Goal: Find contact information: Obtain details needed to contact an individual or organization

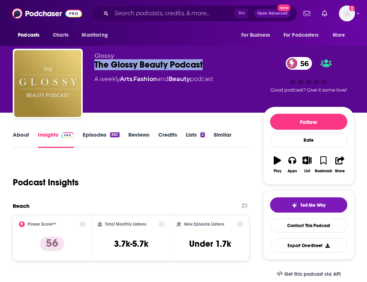
drag, startPoint x: 211, startPoint y: 60, endPoint x: 93, endPoint y: 62, distance: 118.3
click at [93, 62] on div "Glossy The Glossy Beauty Podcast 56 A weekly Arts , Fashion and Beauty podcast …" at bounding box center [183, 85] width 341 height 73
copy h2 "The Glossy Beauty Podcast"
click at [306, 229] on link "Contact This Podcast" at bounding box center [308, 226] width 77 height 14
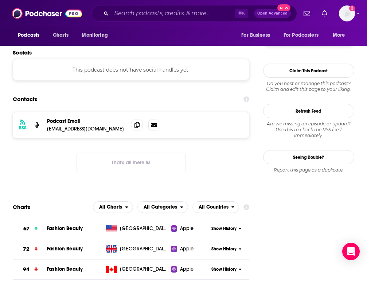
scroll to position [574, 0]
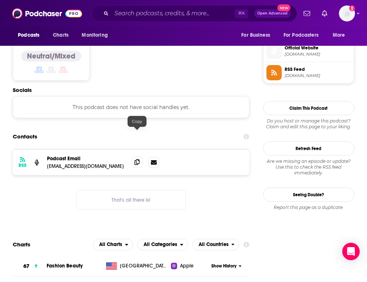
click at [136, 159] on icon at bounding box center [136, 162] width 5 height 6
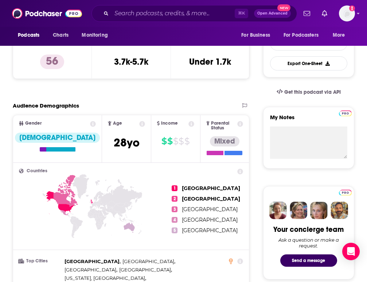
scroll to position [0, 0]
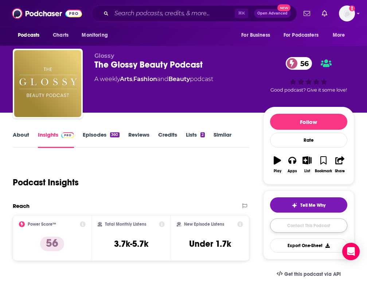
click at [304, 231] on link "Contact This Podcast" at bounding box center [308, 226] width 77 height 14
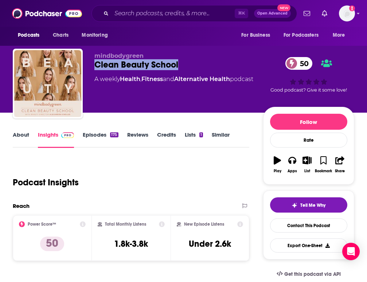
drag, startPoint x: 187, startPoint y: 69, endPoint x: 96, endPoint y: 69, distance: 91.0
click at [96, 69] on div "Clean Beauty School 50" at bounding box center [178, 64] width 169 height 11
copy h2 "Clean Beauty School"
click at [315, 228] on link "Contact This Podcast" at bounding box center [308, 226] width 77 height 14
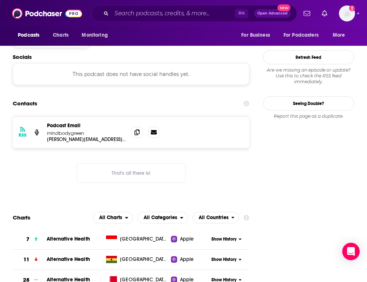
scroll to position [546, 0]
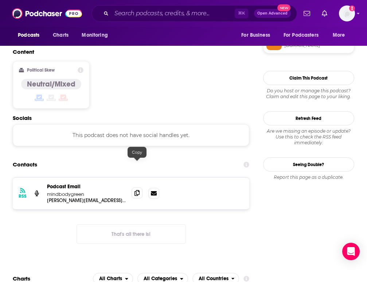
click at [138, 190] on icon at bounding box center [136, 193] width 5 height 6
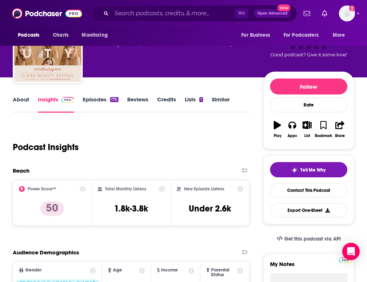
scroll to position [0, 0]
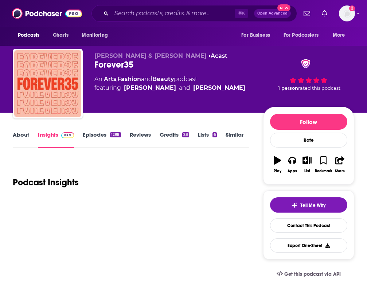
click at [137, 67] on div "Forever35" at bounding box center [178, 64] width 169 height 11
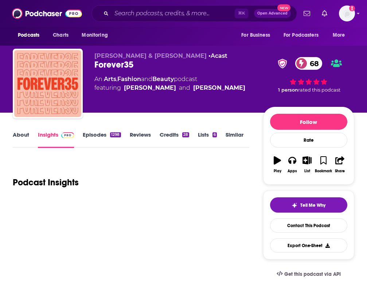
click at [139, 70] on div "Doree Shafrir & Elise Hu • Acast Forever35 68 An Arts , Fashion and Beauty podc…" at bounding box center [178, 81] width 169 height 58
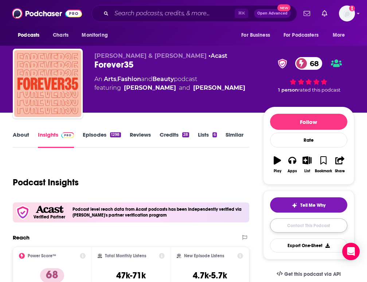
click at [285, 227] on link "Contact This Podcast" at bounding box center [308, 226] width 77 height 14
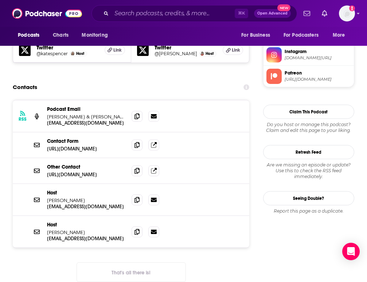
scroll to position [723, 0]
click at [155, 142] on icon at bounding box center [154, 145] width 6 height 6
click at [137, 197] on icon at bounding box center [136, 200] width 5 height 6
click at [137, 229] on icon at bounding box center [136, 232] width 5 height 6
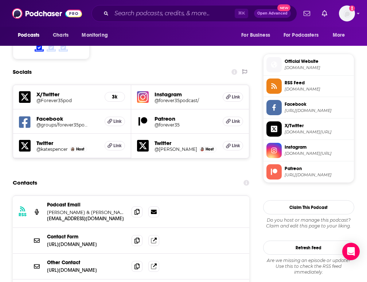
scroll to position [623, 0]
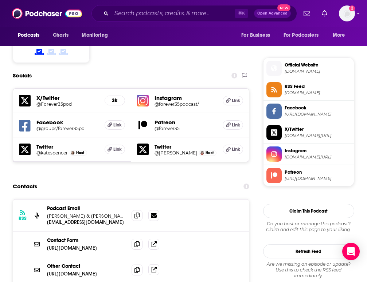
click at [153, 267] on icon at bounding box center [154, 270] width 6 height 6
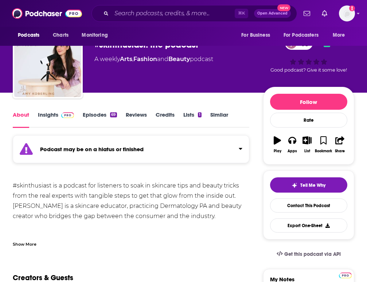
scroll to position [32, 0]
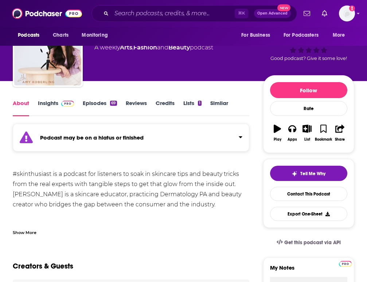
click at [202, 141] on div "Podcast may be on a hiatus or finished" at bounding box center [131, 138] width 236 height 28
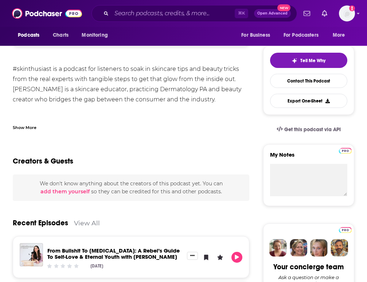
scroll to position [139, 0]
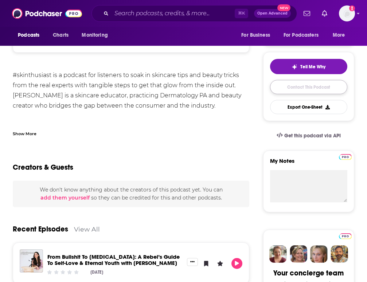
click at [286, 87] on link "Contact This Podcast" at bounding box center [308, 87] width 77 height 14
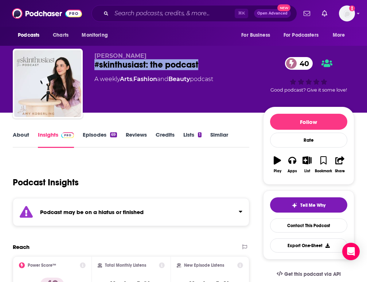
drag, startPoint x: 93, startPoint y: 65, endPoint x: 221, endPoint y: 68, distance: 127.4
click at [221, 68] on div "Amy Koberling #skinthusiast: the podcast 40 A weekly Arts , Fashion and Beauty …" at bounding box center [183, 85] width 341 height 73
copy h2 "#skinthusiast: the podcast"
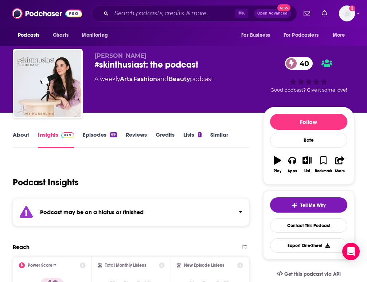
click at [199, 71] on div "Amy Koberling #skinthusiast: the podcast 40 A weekly Arts , Fashion and Beauty …" at bounding box center [178, 81] width 169 height 58
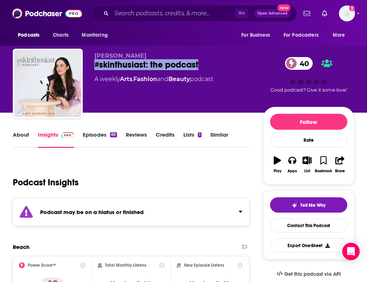
drag, startPoint x: 204, startPoint y: 65, endPoint x: 87, endPoint y: 64, distance: 116.8
click at [86, 64] on div "Amy Koberling #skinthusiast: the podcast 40 A weekly Arts , Fashion and Beauty …" at bounding box center [183, 85] width 341 height 73
copy h2 "#skinthusiast: the podcast"
click at [307, 229] on link "Contact This Podcast" at bounding box center [308, 226] width 77 height 14
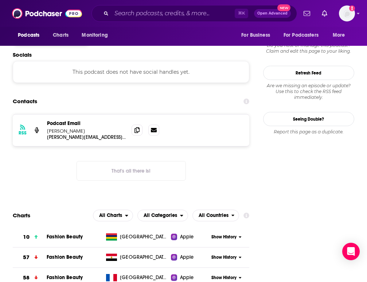
scroll to position [629, 0]
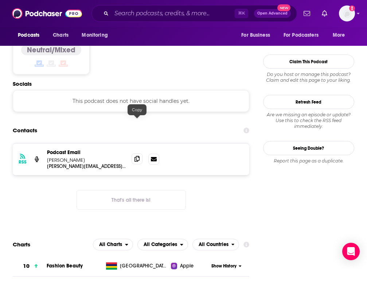
click at [139, 156] on icon at bounding box center [136, 159] width 5 height 6
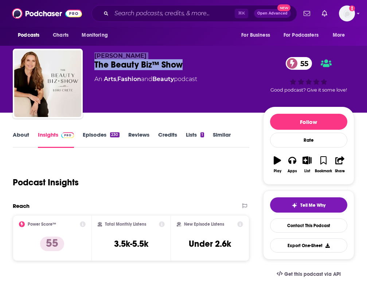
drag, startPoint x: 190, startPoint y: 66, endPoint x: 82, endPoint y: 63, distance: 108.1
click at [82, 63] on div "[PERSON_NAME] The Beauty Biz™ Show 55 An Arts , Fashion and Beauty podcast 55 G…" at bounding box center [183, 85] width 341 height 73
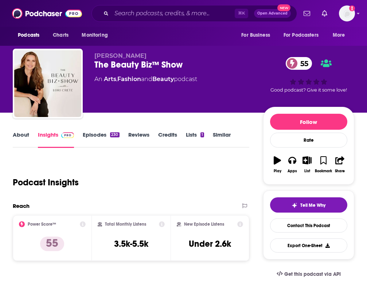
click at [137, 72] on div "Lori Crete The Beauty Biz™ Show 55 An Arts , Fashion and Beauty podcast" at bounding box center [178, 81] width 169 height 58
drag, startPoint x: 186, startPoint y: 64, endPoint x: 91, endPoint y: 68, distance: 95.1
click at [91, 68] on div "Lori Crete The Beauty Biz™ Show 55 An Arts , Fashion and Beauty podcast 55 Good…" at bounding box center [183, 85] width 341 height 73
copy h2 "The Beauty Biz™ Show"
click at [195, 65] on div "The Beauty Biz™ Show 55" at bounding box center [178, 64] width 169 height 11
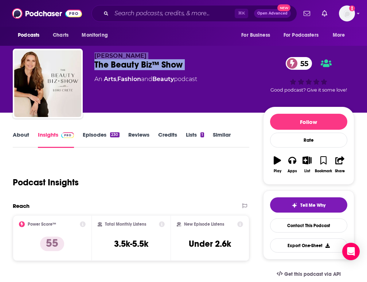
drag, startPoint x: 195, startPoint y: 65, endPoint x: 61, endPoint y: 63, distance: 134.0
click at [61, 63] on div "Lori Crete The Beauty Biz™ Show 55 An Arts , Fashion and Beauty podcast 55 Good…" at bounding box center [183, 85] width 341 height 73
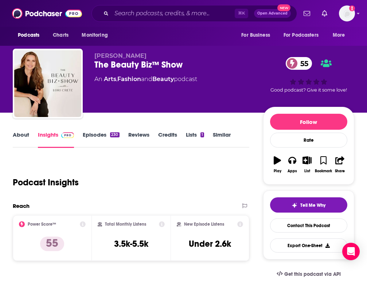
click at [189, 68] on div "The Beauty Biz™ Show 55" at bounding box center [178, 64] width 169 height 11
drag, startPoint x: 189, startPoint y: 68, endPoint x: 88, endPoint y: 68, distance: 101.2
click at [88, 68] on div "Lori Crete The Beauty Biz™ Show 55 An Arts , Fashion and Beauty podcast 55 Good…" at bounding box center [183, 85] width 341 height 73
copy div "The Beauty Biz™ Show 55"
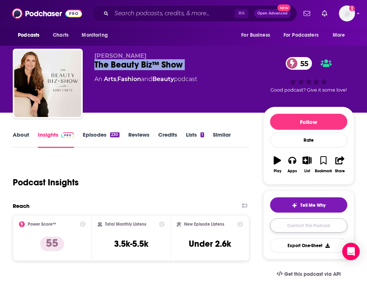
click at [333, 222] on link "Contact This Podcast" at bounding box center [308, 226] width 77 height 14
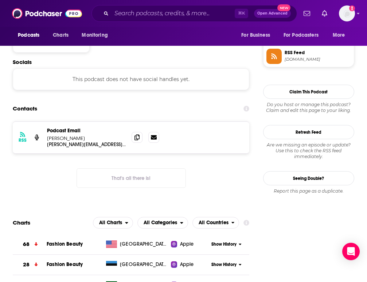
scroll to position [599, 0]
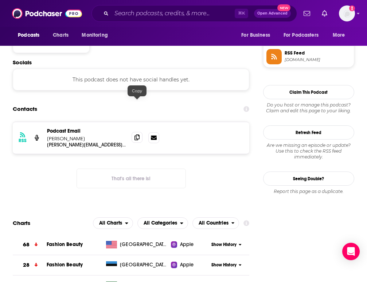
click at [138, 135] on icon at bounding box center [136, 138] width 5 height 6
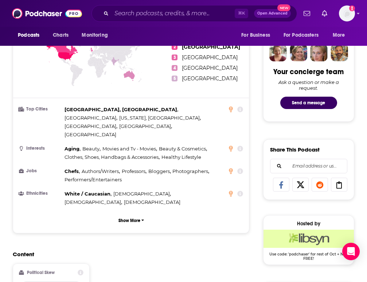
scroll to position [0, 0]
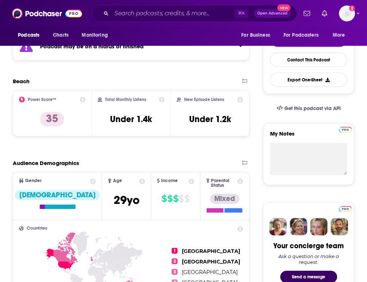
scroll to position [151, 0]
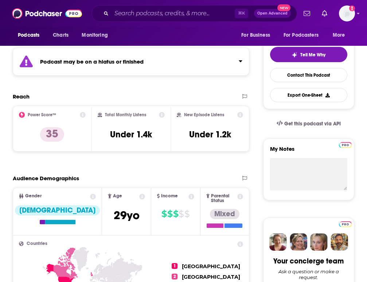
click at [157, 63] on div "Podcast may be on a hiatus or finished" at bounding box center [131, 62] width 236 height 28
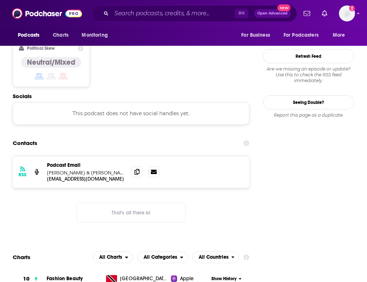
scroll to position [607, 0]
click at [135, 169] on icon at bounding box center [136, 172] width 5 height 6
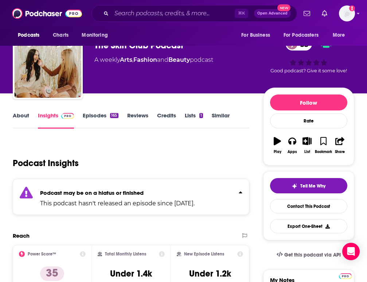
scroll to position [0, 0]
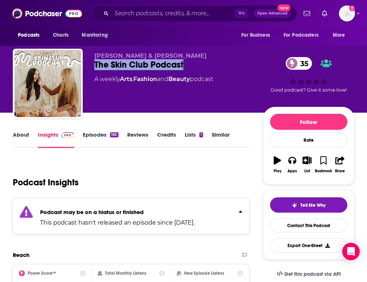
drag, startPoint x: 189, startPoint y: 64, endPoint x: 84, endPoint y: 63, distance: 104.8
click at [84, 63] on div "Alida & Rachel The Skin Club Podcast 35 A weekly Arts , Fashion and Beauty podc…" at bounding box center [183, 85] width 341 height 73
copy h2 "The Skin Club Podcast"
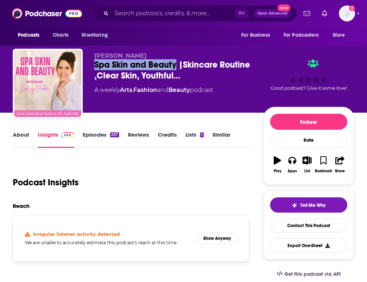
drag, startPoint x: 176, startPoint y: 68, endPoint x: 91, endPoint y: 63, distance: 85.3
click at [91, 63] on div "Lindsey Holder Spa Skin and Beauty |Skincare Routine ,Clear Skin, Youthful… A w…" at bounding box center [183, 85] width 341 height 73
copy h2 "Spa Skin and Beauty"
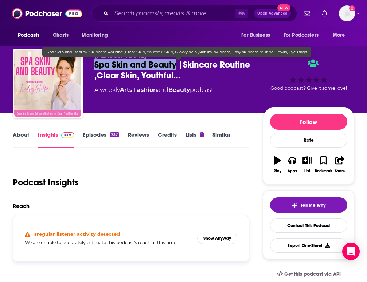
copy h2 "Spa Skin and Beauty"
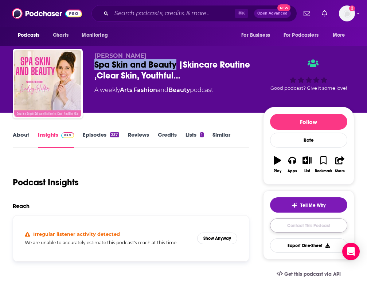
click at [304, 228] on link "Contact This Podcast" at bounding box center [308, 226] width 77 height 14
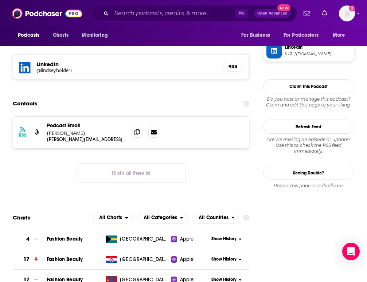
scroll to position [601, 0]
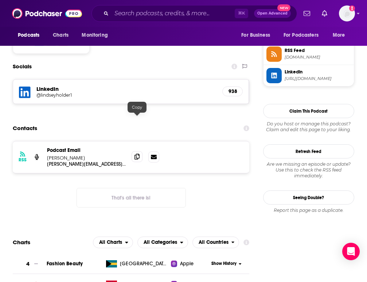
click at [137, 154] on icon at bounding box center [136, 157] width 5 height 6
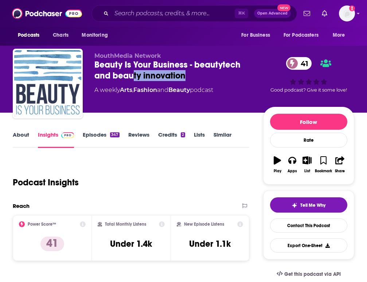
drag, startPoint x: 187, startPoint y: 75, endPoint x: 133, endPoint y: 73, distance: 53.9
click at [133, 73] on div "Beauty Is Your Business - beautytech and beauty innovation 41" at bounding box center [178, 70] width 169 height 22
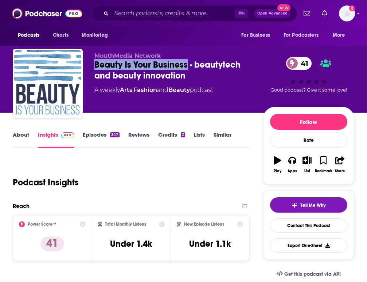
drag, startPoint x: 188, startPoint y: 63, endPoint x: 89, endPoint y: 65, distance: 99.0
click at [89, 65] on div "MouthMedia Network Beauty Is Your Business - beautytech and beauty innovation 4…" at bounding box center [183, 85] width 341 height 73
copy h2 "Beauty Is Your Business"
click at [293, 224] on link "Contact This Podcast" at bounding box center [308, 226] width 77 height 14
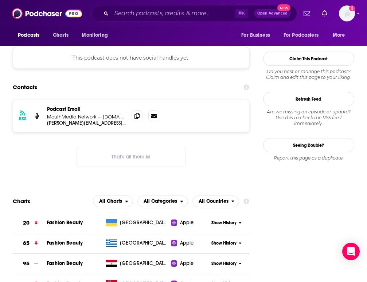
scroll to position [581, 0]
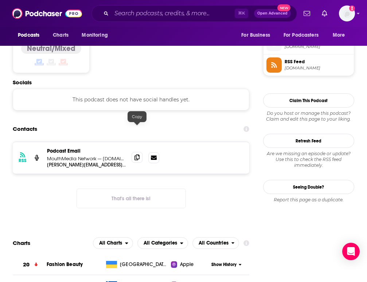
click at [137, 155] on icon at bounding box center [136, 158] width 5 height 6
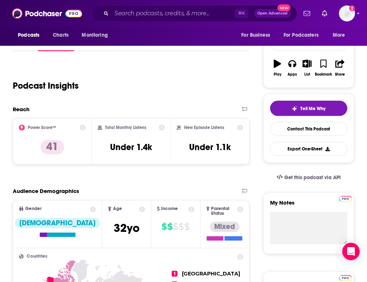
scroll to position [0, 0]
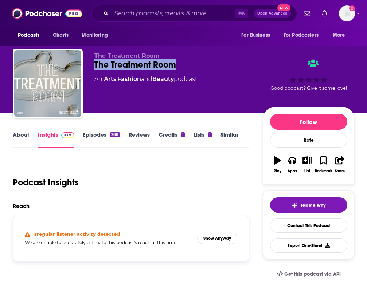
drag, startPoint x: 182, startPoint y: 65, endPoint x: 93, endPoint y: 66, distance: 88.8
click at [93, 66] on div "The Treatment Room The Treatment Room An Arts , Fashion and Beauty podcast Good…" at bounding box center [183, 85] width 341 height 73
copy h2 "The Treatment Room"
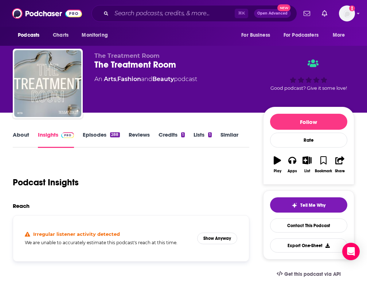
click at [139, 68] on div "The Treatment Room" at bounding box center [178, 64] width 169 height 11
drag, startPoint x: 179, startPoint y: 66, endPoint x: 83, endPoint y: 67, distance: 96.8
click at [83, 67] on div "The Treatment Room The Treatment Room An Arts , Fashion and Beauty podcast Good…" at bounding box center [183, 85] width 341 height 73
copy h2 "The Treatment Room"
click at [194, 95] on div "The Treatment Room The Treatment Room An Arts , Fashion and Beauty podcast" at bounding box center [178, 81] width 169 height 58
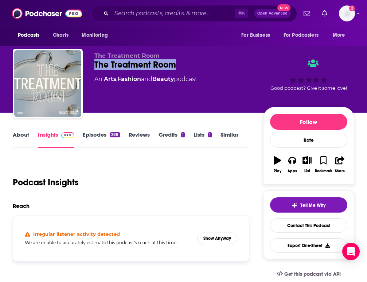
click at [194, 95] on div "The Treatment Room The Treatment Room An Arts , Fashion and Beauty podcast" at bounding box center [178, 81] width 169 height 58
click at [303, 224] on link "Contact This Podcast" at bounding box center [308, 226] width 77 height 14
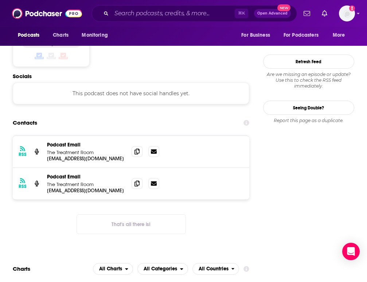
scroll to position [602, 0]
click at [135, 149] on icon at bounding box center [136, 152] width 5 height 6
click at [138, 181] on icon at bounding box center [136, 184] width 5 height 6
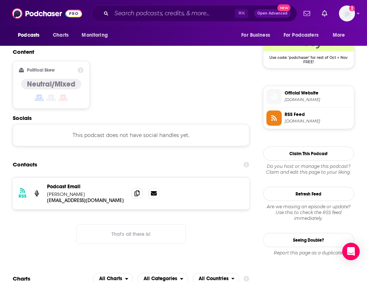
scroll to position [544, 0]
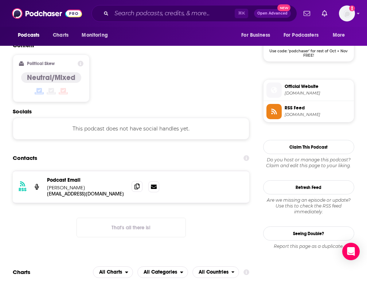
click at [136, 184] on icon at bounding box center [136, 187] width 5 height 6
click at [134, 184] on icon at bounding box center [136, 187] width 5 height 6
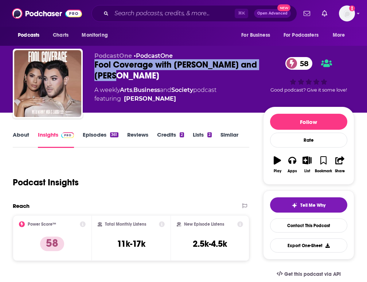
drag, startPoint x: 138, startPoint y: 78, endPoint x: 91, endPoint y: 64, distance: 48.7
click at [91, 64] on div "PodcastOne • PodcastOne Fool Coverage with [PERSON_NAME] and [PERSON_NAME] 58 A…" at bounding box center [183, 85] width 341 height 73
copy h2 "Fool Coverage with [PERSON_NAME] and [PERSON_NAME]"
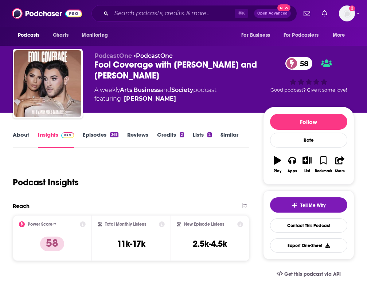
click at [135, 70] on div "Fool Coverage with Manny MUA and Laura Lee 58" at bounding box center [178, 70] width 169 height 22
click at [153, 66] on div "Fool Coverage with Manny MUA and Laura Lee 58" at bounding box center [178, 70] width 169 height 22
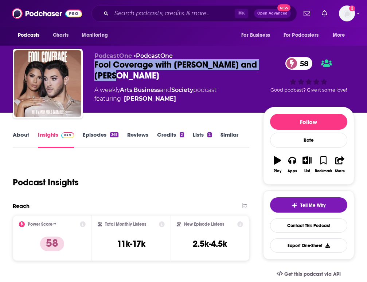
drag, startPoint x: 139, startPoint y: 76, endPoint x: 92, endPoint y: 63, distance: 48.4
click at [92, 63] on div "PodcastOne • PodcastOne Fool Coverage with Manny MUA and Laura Lee 58 A weekly …" at bounding box center [183, 85] width 341 height 73
copy h2 "Fool Coverage with [PERSON_NAME] and [PERSON_NAME]"
click at [286, 224] on link "Contact This Podcast" at bounding box center [308, 226] width 77 height 14
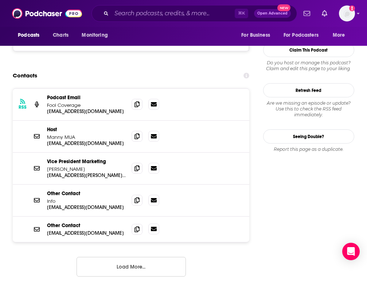
scroll to position [639, 0]
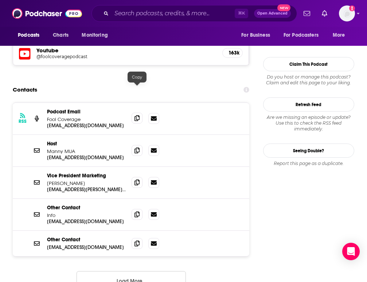
click at [137, 113] on span at bounding box center [136, 118] width 11 height 11
click at [139, 147] on icon at bounding box center [136, 150] width 5 height 6
click at [138, 211] on icon at bounding box center [136, 214] width 5 height 6
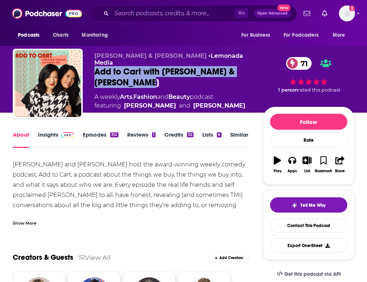
drag, startPoint x: 143, startPoint y: 74, endPoint x: 88, endPoint y: 64, distance: 55.5
click at [88, 64] on div "Kulap Vilaysack & SuChin Pak • Lemonada Media Add to Cart with Kulap Vilaysack …" at bounding box center [183, 85] width 341 height 73
copy h1 "Add to Cart with [PERSON_NAME] & [PERSON_NAME]"
click at [294, 228] on link "Contact This Podcast" at bounding box center [308, 226] width 77 height 14
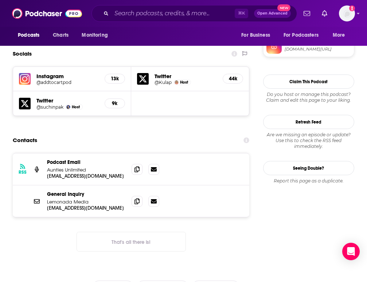
scroll to position [621, 0]
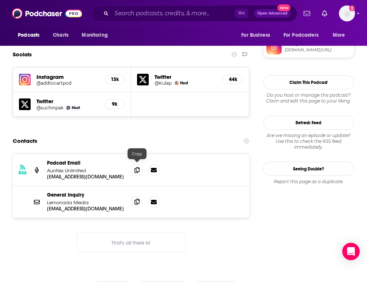
click at [139, 199] on icon at bounding box center [136, 202] width 5 height 6
click at [138, 167] on icon at bounding box center [136, 170] width 5 height 6
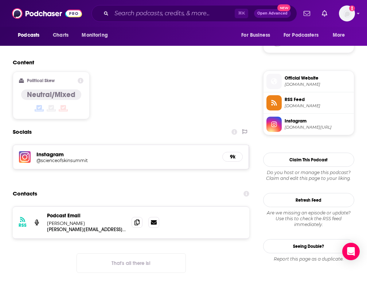
scroll to position [544, 0]
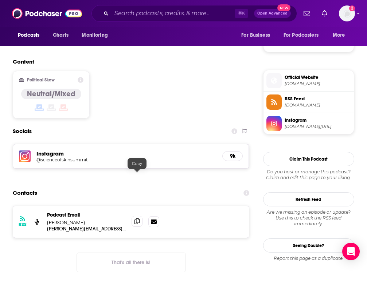
click at [137, 219] on icon at bounding box center [136, 222] width 5 height 6
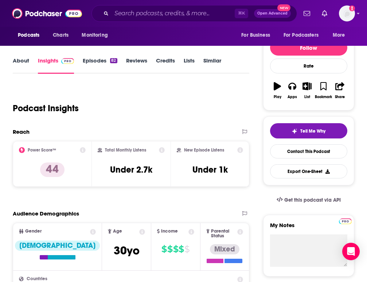
scroll to position [75, 0]
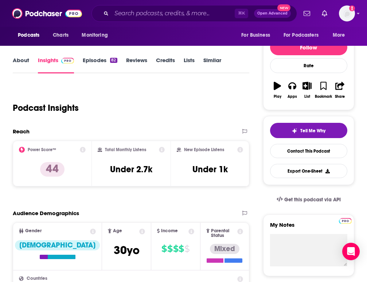
click at [210, 64] on link "Similar" at bounding box center [212, 65] width 18 height 17
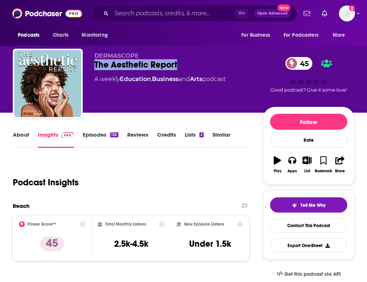
drag, startPoint x: 182, startPoint y: 63, endPoint x: 86, endPoint y: 62, distance: 96.1
click at [86, 62] on div "DERMASCOPE The Aesthetic Report 45 A weekly Education , Business and Arts podca…" at bounding box center [183, 85] width 341 height 73
copy h2 "The Aesthetic Report"
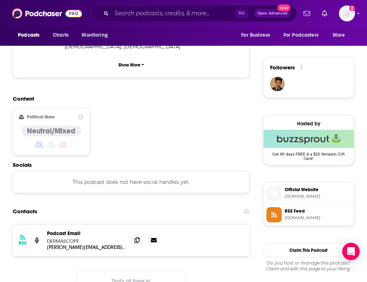
scroll to position [537, 0]
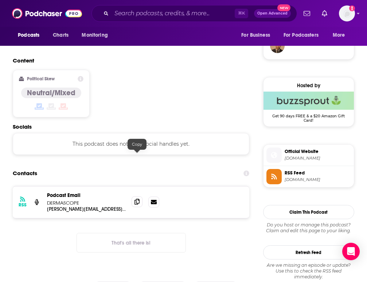
click at [140, 197] on span at bounding box center [136, 202] width 11 height 11
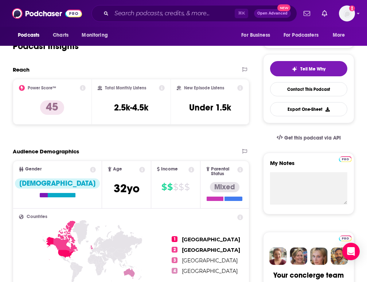
scroll to position [0, 0]
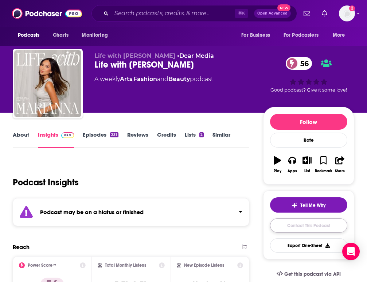
click at [301, 223] on link "Contact This Podcast" at bounding box center [308, 226] width 77 height 14
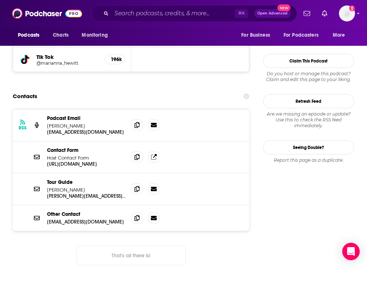
scroll to position [713, 0]
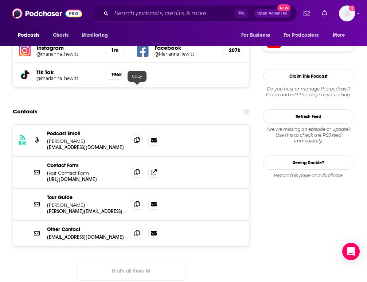
click at [133, 135] on span at bounding box center [136, 140] width 11 height 11
click at [138, 201] on icon at bounding box center [136, 204] width 5 height 6
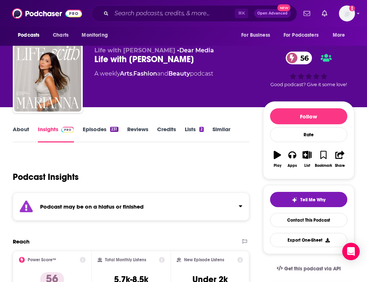
scroll to position [0, 0]
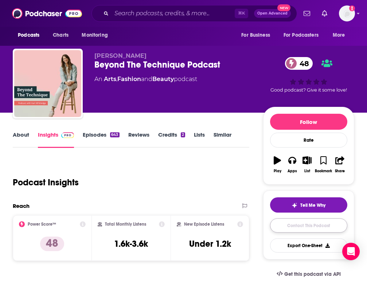
click at [286, 223] on link "Contact This Podcast" at bounding box center [308, 226] width 77 height 14
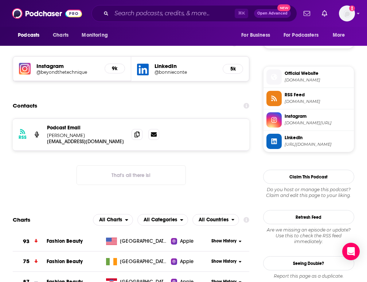
scroll to position [615, 0]
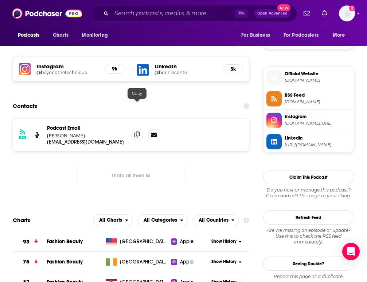
click at [137, 132] on icon at bounding box center [136, 135] width 5 height 6
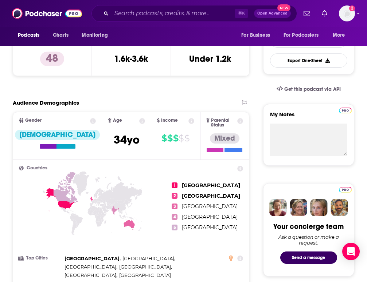
scroll to position [0, 0]
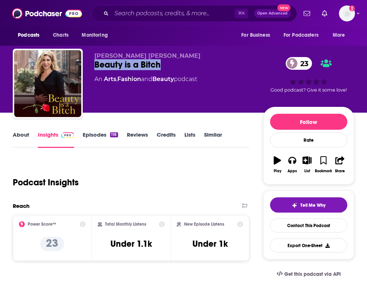
drag, startPoint x: 168, startPoint y: 63, endPoint x: 86, endPoint y: 62, distance: 81.9
click at [86, 62] on div "[PERSON_NAME] [PERSON_NAME] Beauty is a Bitch 23 An Arts , Fashion and Beauty p…" at bounding box center [183, 85] width 341 height 73
copy h2 "Beauty is a Bitch"
click at [296, 232] on link "Contact This Podcast" at bounding box center [308, 226] width 77 height 14
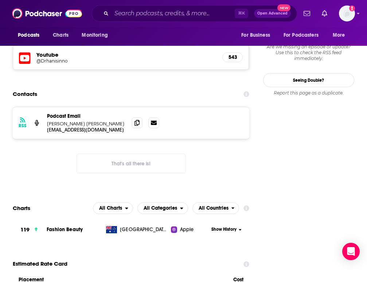
scroll to position [564, 0]
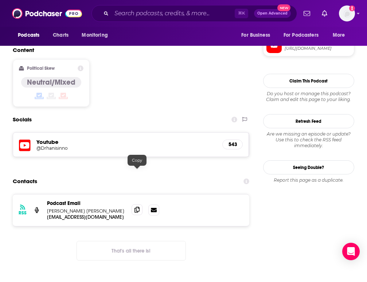
click at [139, 207] on icon at bounding box center [136, 210] width 5 height 6
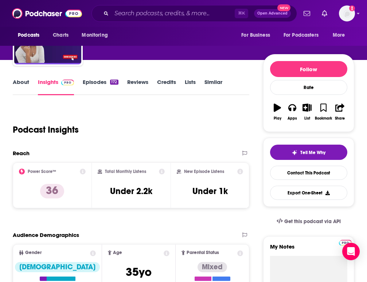
scroll to position [52, 0]
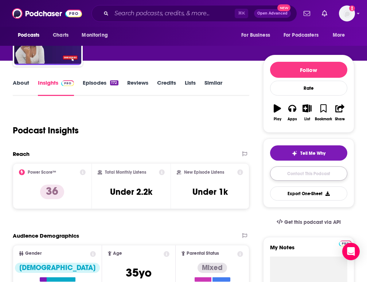
click at [285, 173] on link "Contact This Podcast" at bounding box center [308, 174] width 77 height 14
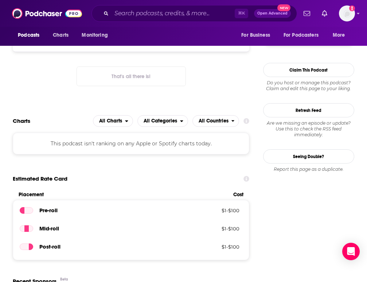
scroll to position [488, 0]
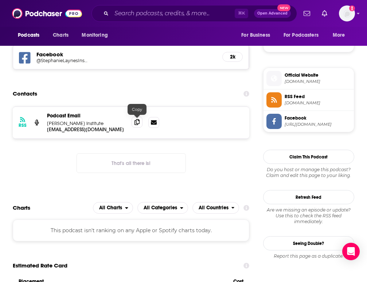
click at [138, 125] on icon at bounding box center [136, 122] width 5 height 6
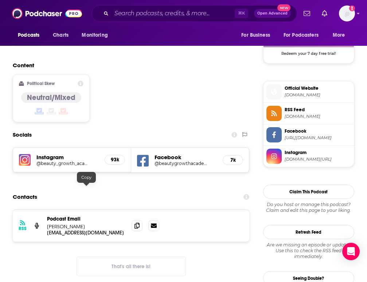
scroll to position [560, 0]
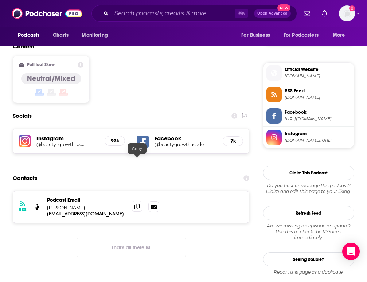
click at [139, 204] on icon at bounding box center [136, 207] width 5 height 6
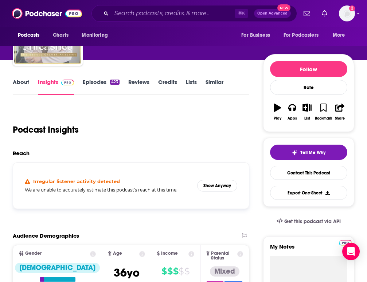
scroll to position [0, 0]
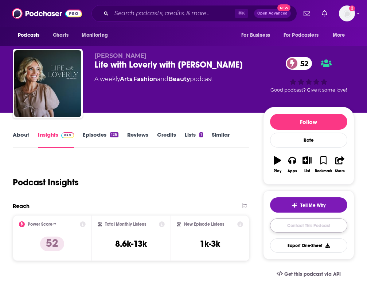
click at [297, 226] on link "Contact This Podcast" at bounding box center [308, 226] width 77 height 14
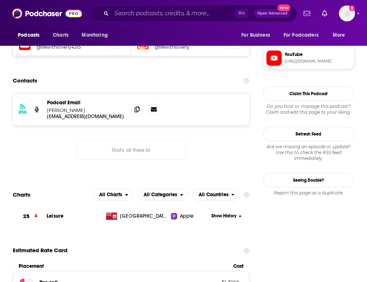
scroll to position [592, 0]
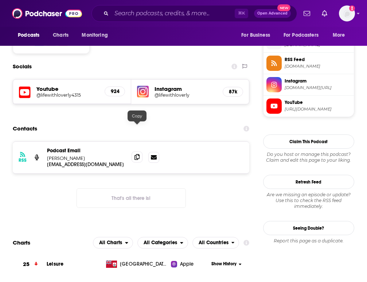
click at [136, 152] on span at bounding box center [136, 157] width 11 height 11
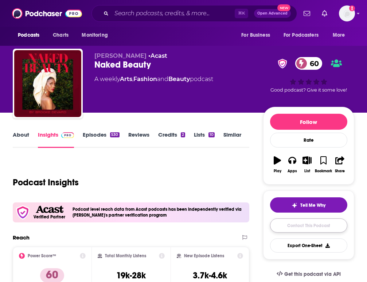
click at [312, 228] on link "Contact This Podcast" at bounding box center [308, 226] width 77 height 14
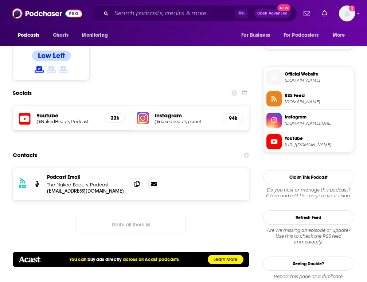
scroll to position [597, 0]
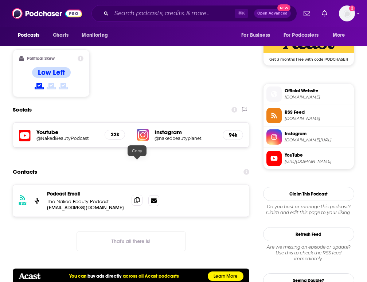
click at [138, 198] on icon at bounding box center [136, 201] width 5 height 6
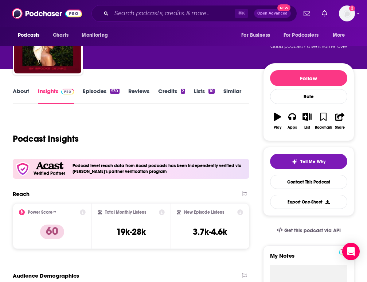
scroll to position [0, 0]
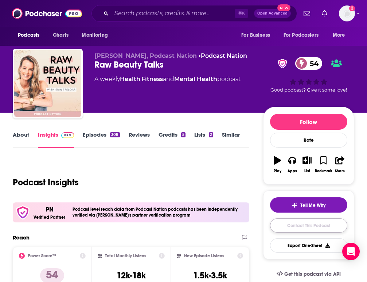
click at [302, 225] on link "Contact This Podcast" at bounding box center [308, 226] width 77 height 14
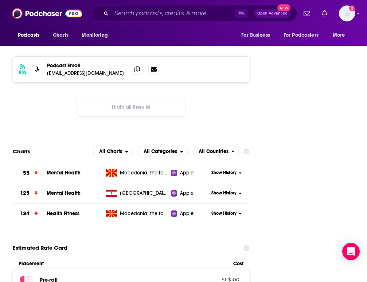
scroll to position [597, 0]
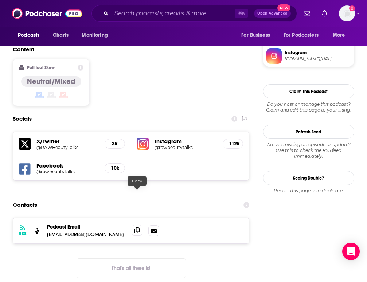
click at [136, 228] on icon at bounding box center [136, 231] width 5 height 6
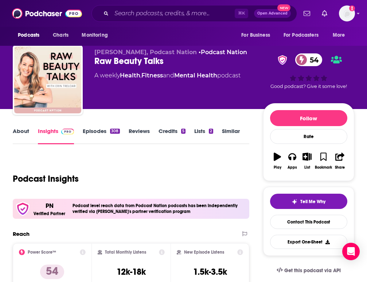
scroll to position [0, 0]
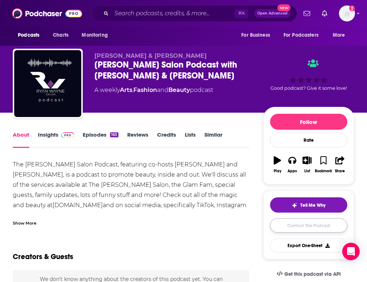
click at [312, 227] on link "Contact This Podcast" at bounding box center [308, 226] width 77 height 14
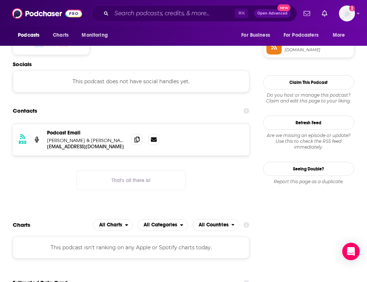
scroll to position [525, 0]
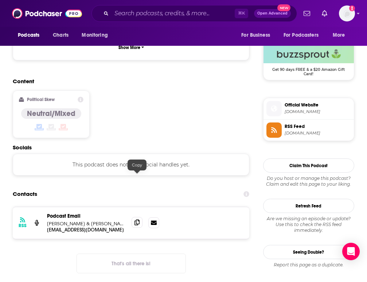
click at [138, 220] on icon at bounding box center [136, 223] width 5 height 6
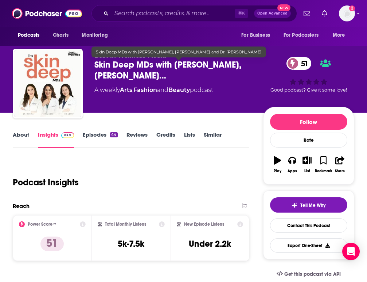
drag, startPoint x: 162, startPoint y: 78, endPoint x: 95, endPoint y: 63, distance: 69.2
click at [95, 63] on span "Skin Deep MDs with [PERSON_NAME], [PERSON_NAME]…" at bounding box center [178, 70] width 169 height 22
click at [160, 79] on span "Skin Deep MDs with [PERSON_NAME], [PERSON_NAME]…" at bounding box center [178, 70] width 169 height 22
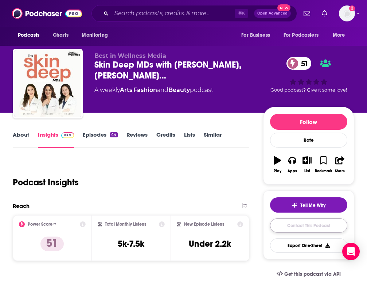
click at [298, 225] on link "Contact This Podcast" at bounding box center [308, 226] width 77 height 14
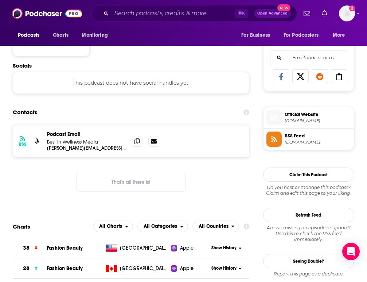
scroll to position [409, 0]
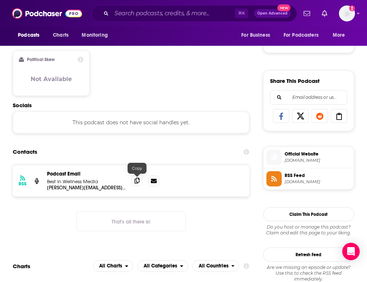
click at [135, 185] on span at bounding box center [136, 180] width 11 height 11
